Goal: Task Accomplishment & Management: Complete application form

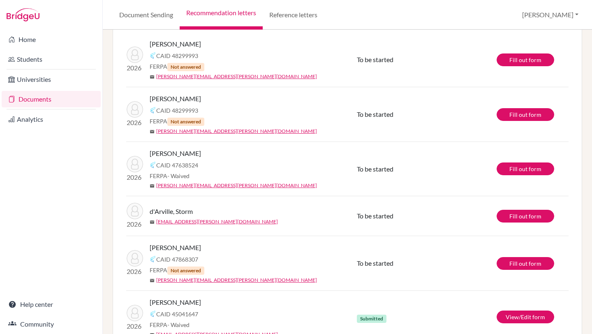
scroll to position [86, 0]
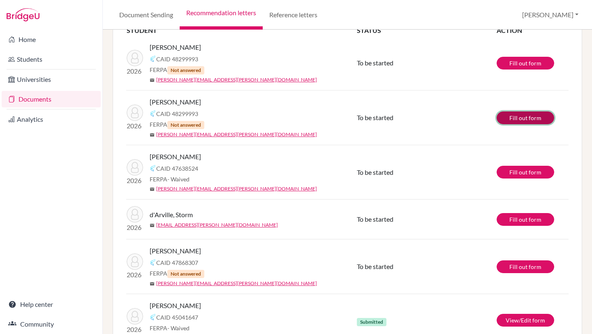
click at [526, 120] on link "Fill out form" at bounding box center [525, 117] width 58 height 13
drag, startPoint x: 199, startPoint y: 215, endPoint x: 150, endPoint y: 214, distance: 48.5
click at [150, 214] on div "d'Arville, Storm" at bounding box center [256, 215] width 212 height 10
copy span "d'Arville, Storm"
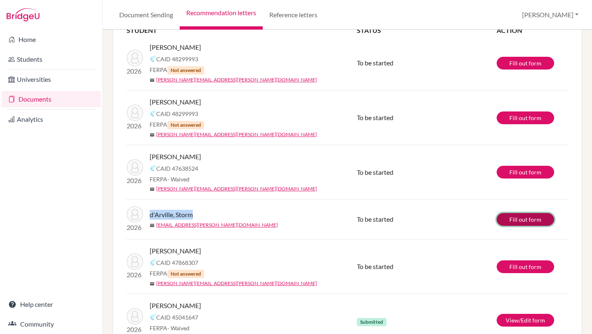
click at [515, 217] on link "Fill out form" at bounding box center [525, 219] width 58 height 13
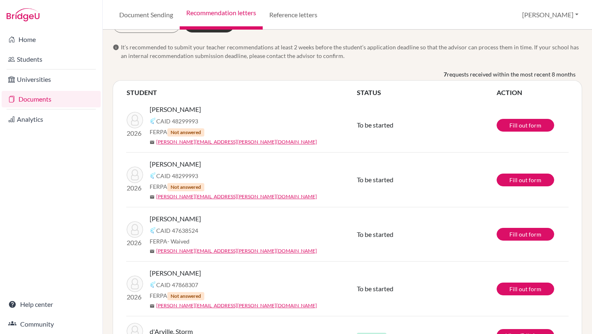
scroll to position [26, 0]
